Goal: Task Accomplishment & Management: Complete application form

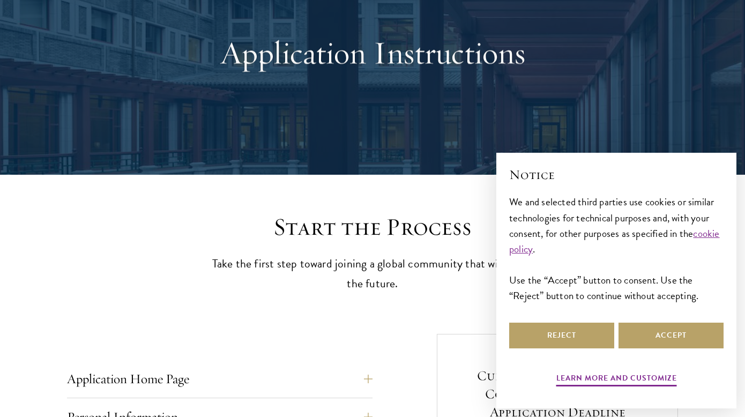
scroll to position [112, 0]
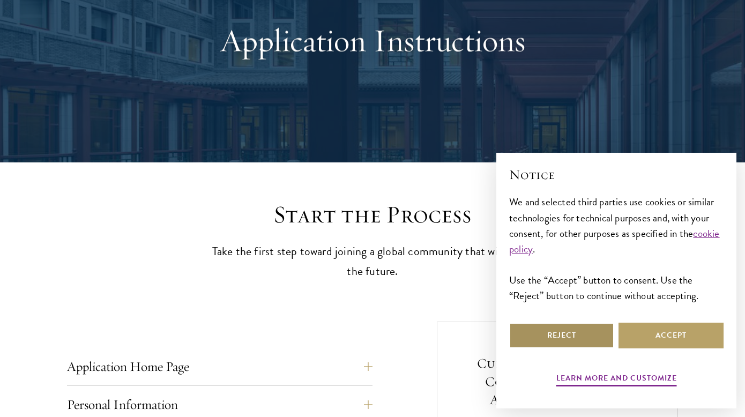
click at [595, 323] on button "Reject" at bounding box center [561, 336] width 105 height 26
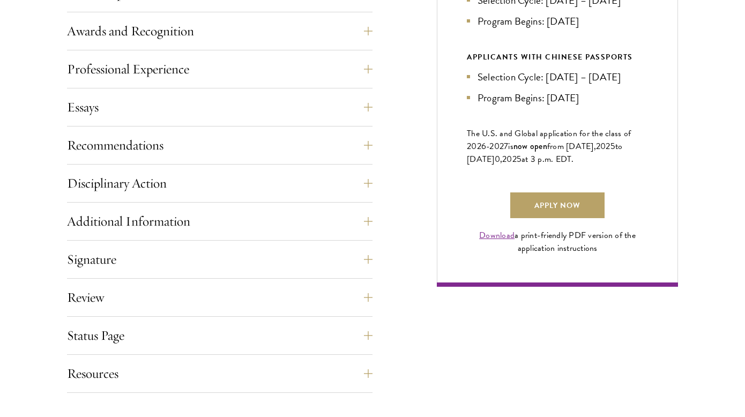
scroll to position [680, 0]
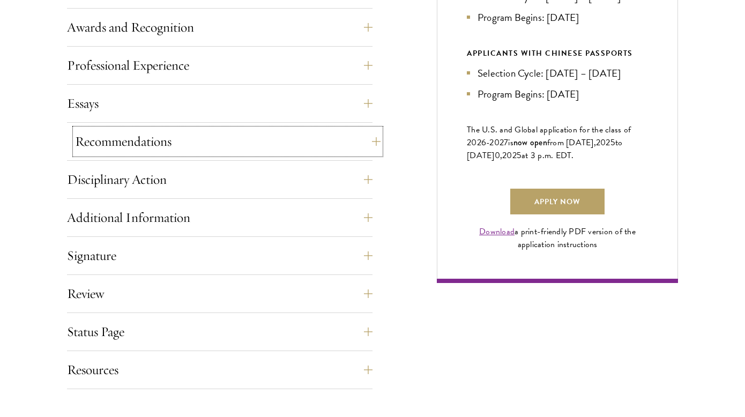
click at [369, 144] on button "Recommendations" at bounding box center [227, 142] width 305 height 26
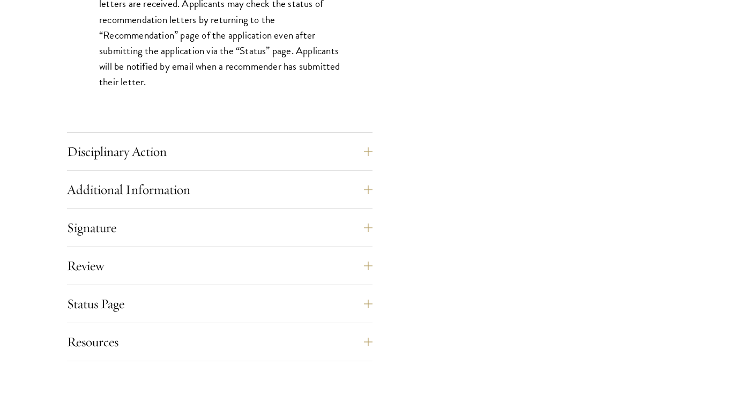
scroll to position [1606, 0]
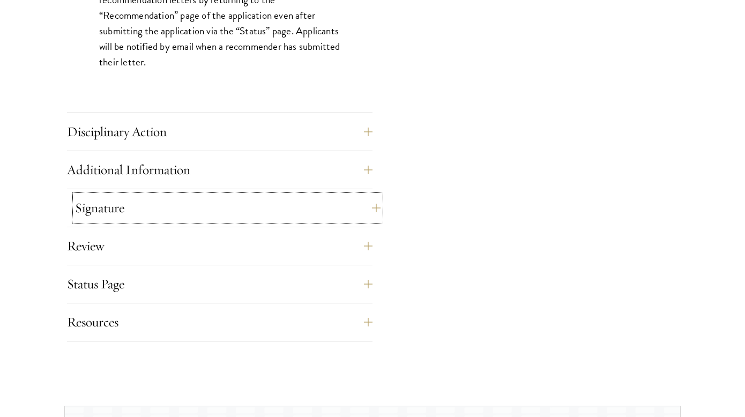
click at [357, 207] on button "Signature" at bounding box center [227, 208] width 305 height 26
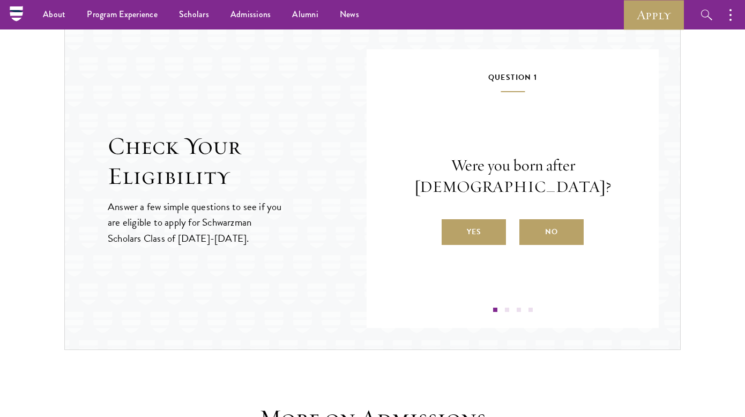
scroll to position [1299, 0]
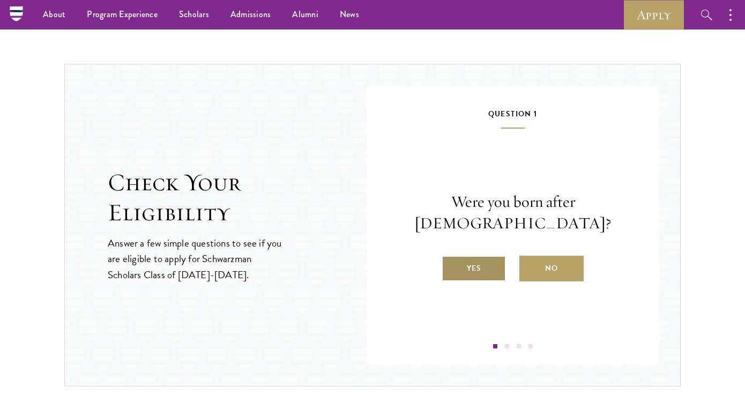
click at [486, 256] on label "Yes" at bounding box center [474, 269] width 64 height 26
click at [451, 257] on input "Yes" at bounding box center [447, 262] width 10 height 10
click at [486, 274] on label "Yes" at bounding box center [474, 269] width 64 height 26
click at [451, 266] on input "Yes" at bounding box center [447, 262] width 10 height 10
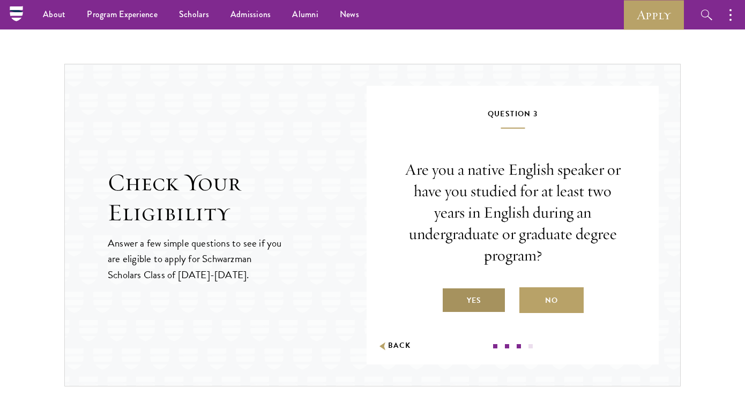
click at [488, 304] on label "Yes" at bounding box center [474, 300] width 64 height 26
click at [451, 299] on input "Yes" at bounding box center [447, 294] width 10 height 10
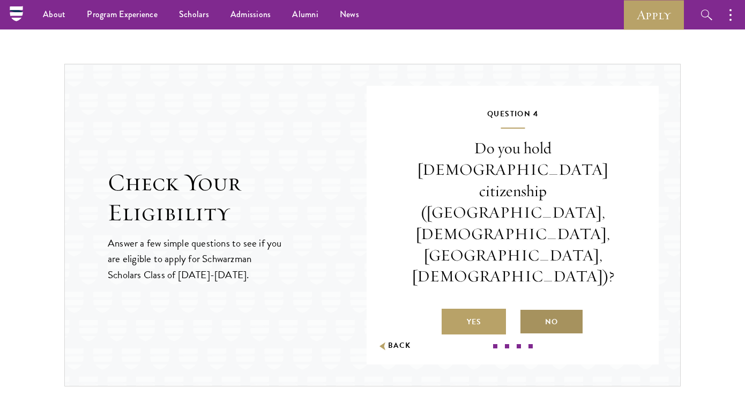
click at [550, 309] on label "No" at bounding box center [551, 322] width 64 height 26
click at [529, 310] on input "No" at bounding box center [524, 315] width 10 height 10
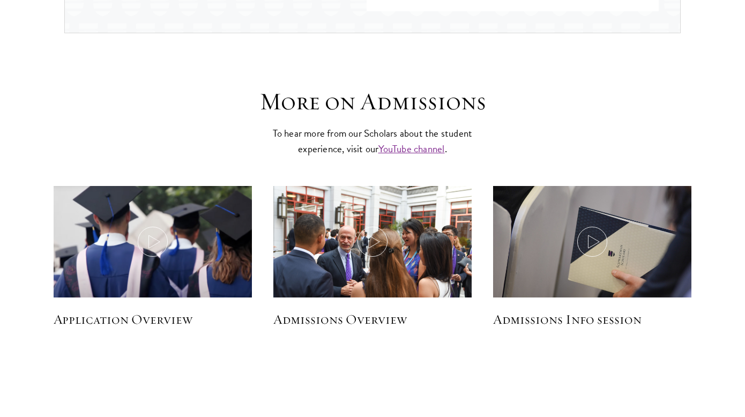
scroll to position [1653, 0]
